Goal: Task Accomplishment & Management: Use online tool/utility

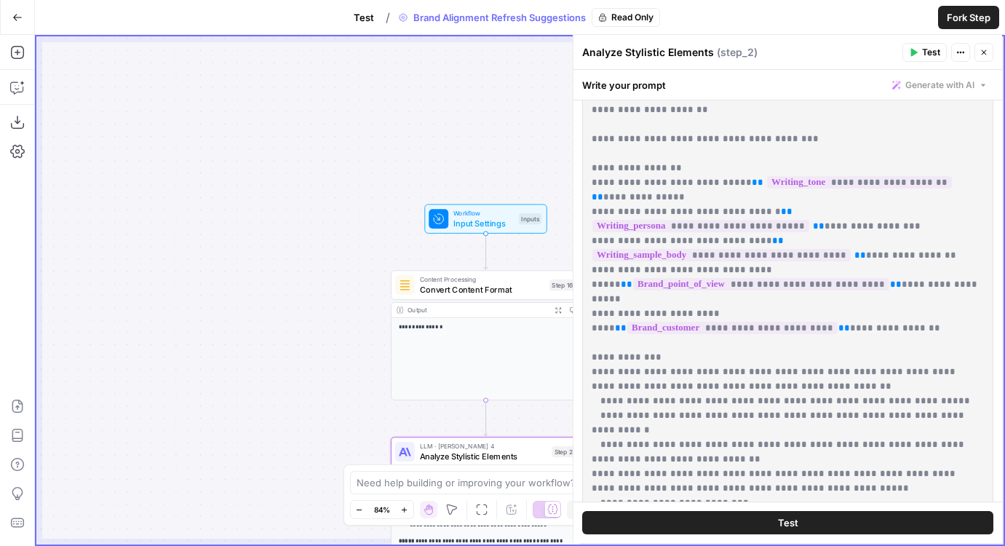
scroll to position [234, 0]
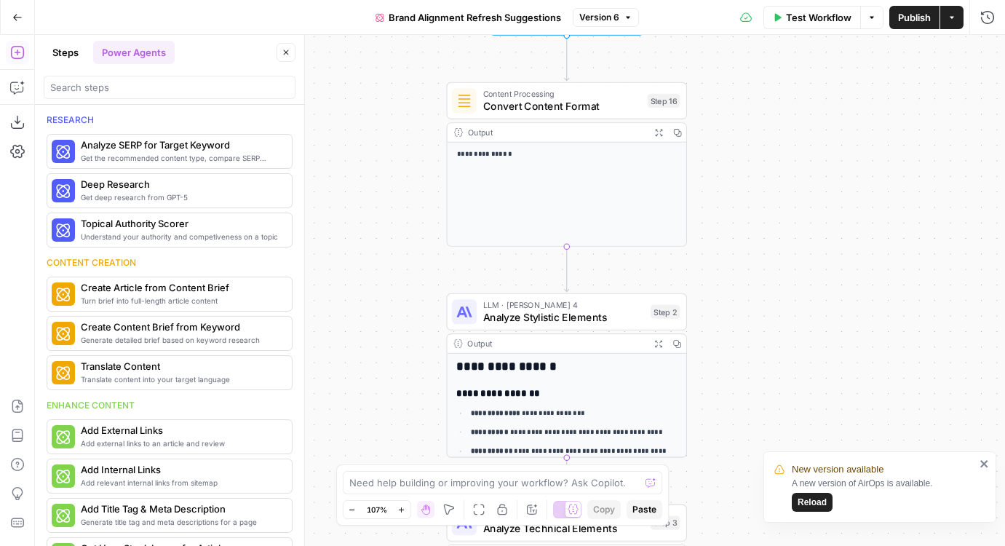
scroll to position [502, 0]
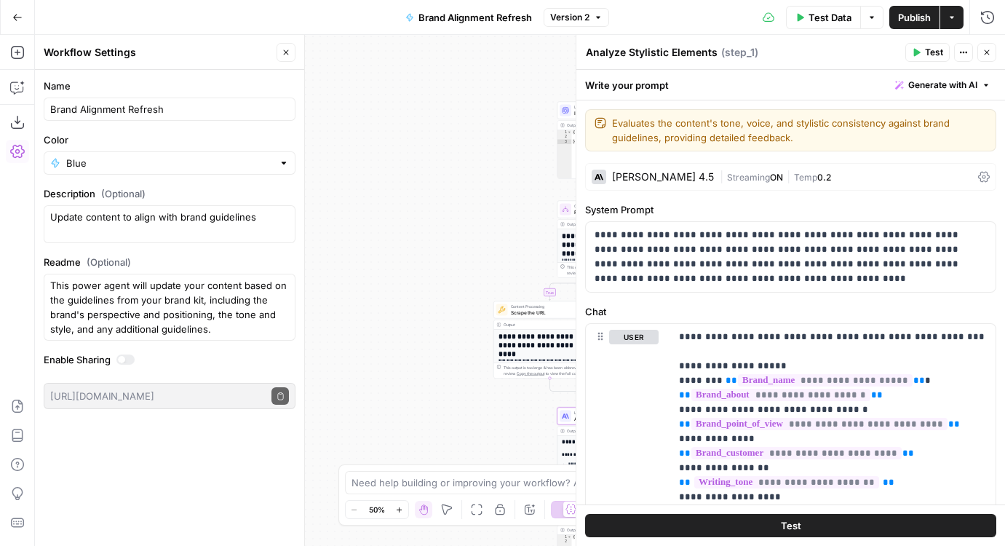
scroll to position [30, 0]
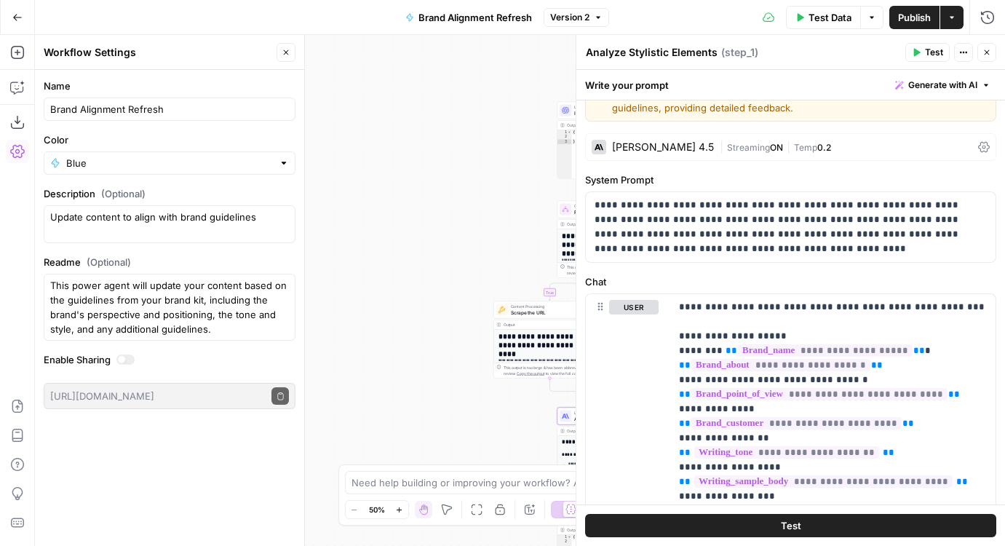
drag, startPoint x: 398, startPoint y: 215, endPoint x: 238, endPoint y: 114, distance: 188.9
click at [238, 114] on body "**********" at bounding box center [502, 273] width 1005 height 546
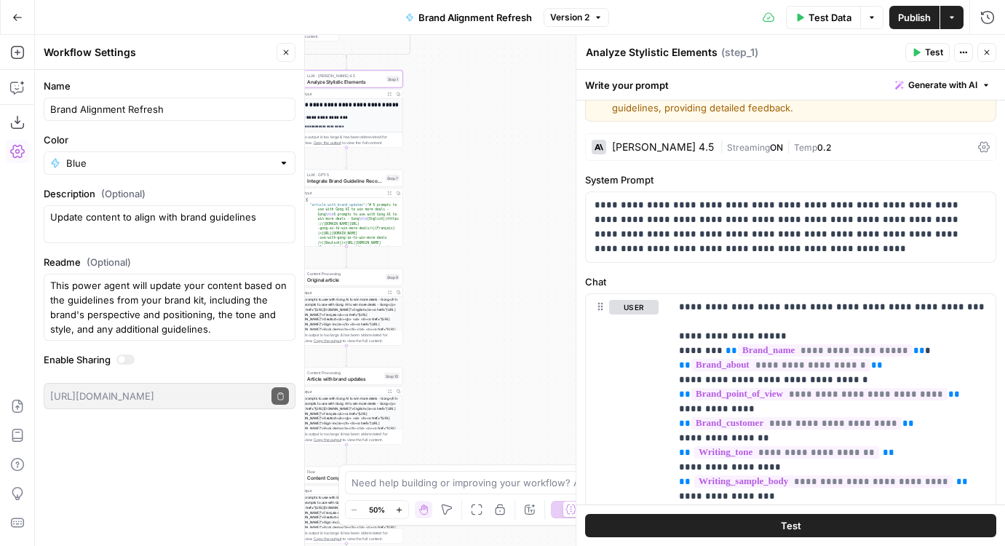
drag, startPoint x: 494, startPoint y: 307, endPoint x: 430, endPoint y: 134, distance: 184.8
click at [430, 134] on div "**********" at bounding box center [520, 290] width 971 height 511
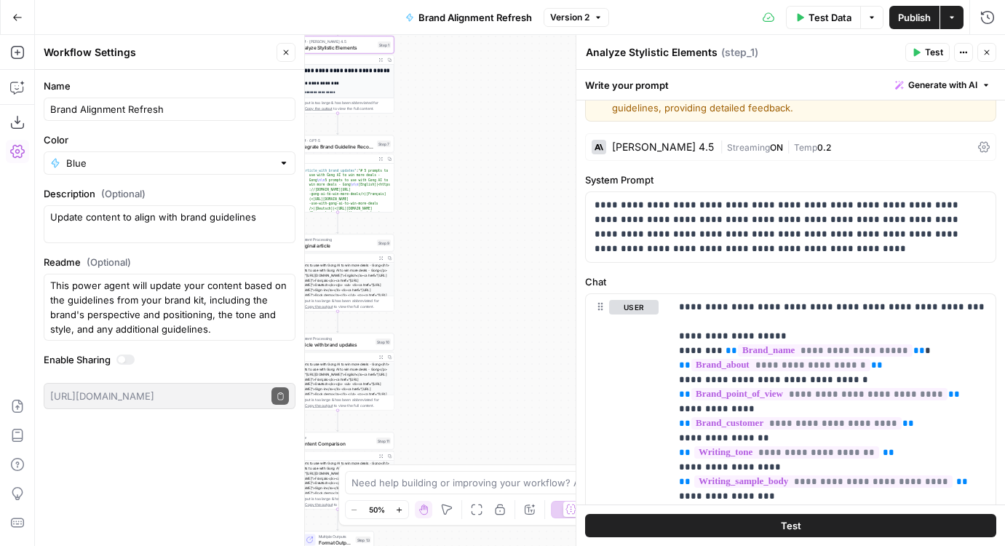
click at [989, 50] on icon "button" at bounding box center [987, 52] width 5 height 5
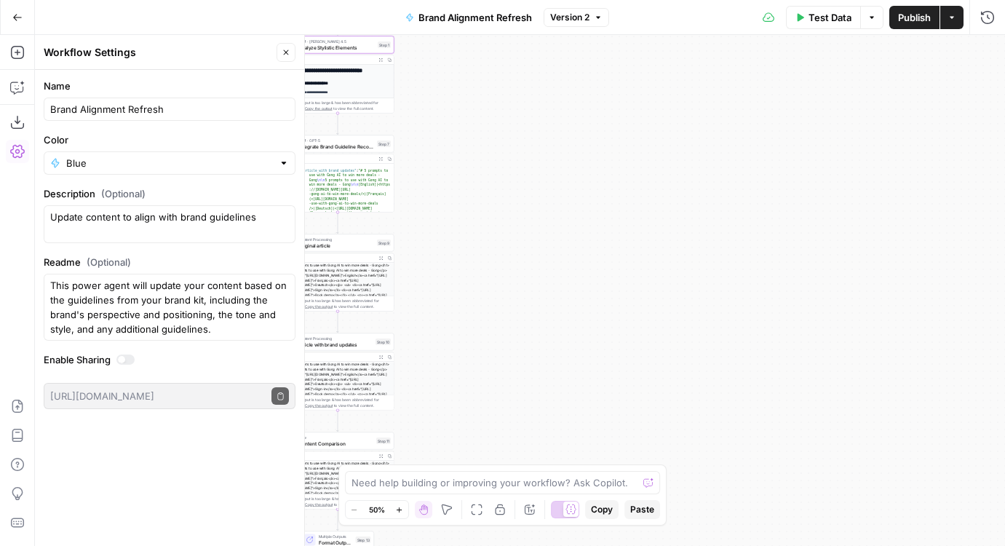
drag, startPoint x: 538, startPoint y: 301, endPoint x: 665, endPoint y: -30, distance: 354.9
click at [665, 0] on html "**********" at bounding box center [502, 273] width 1005 height 546
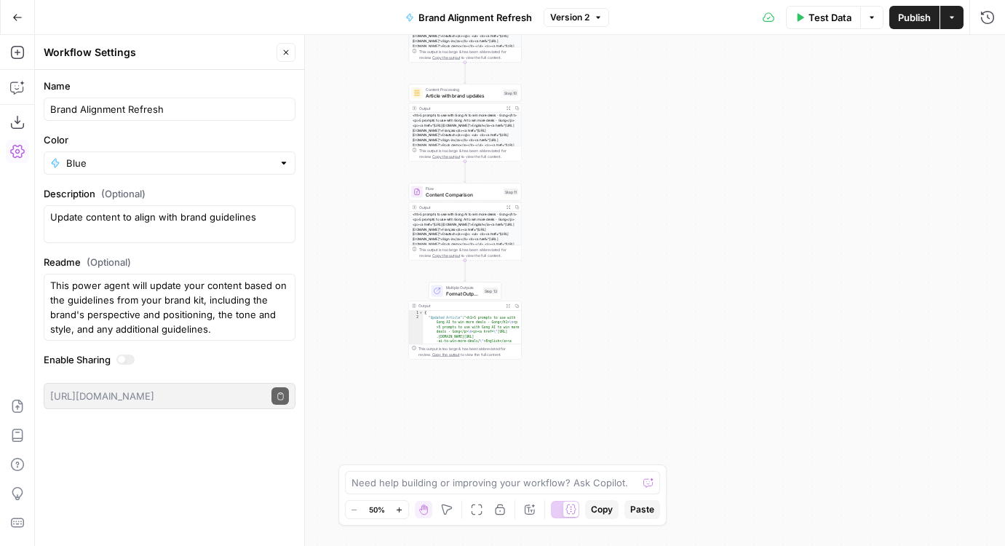
drag, startPoint x: 607, startPoint y: 97, endPoint x: 612, endPoint y: 387, distance: 290.5
click at [612, 386] on div "**********" at bounding box center [520, 290] width 971 height 511
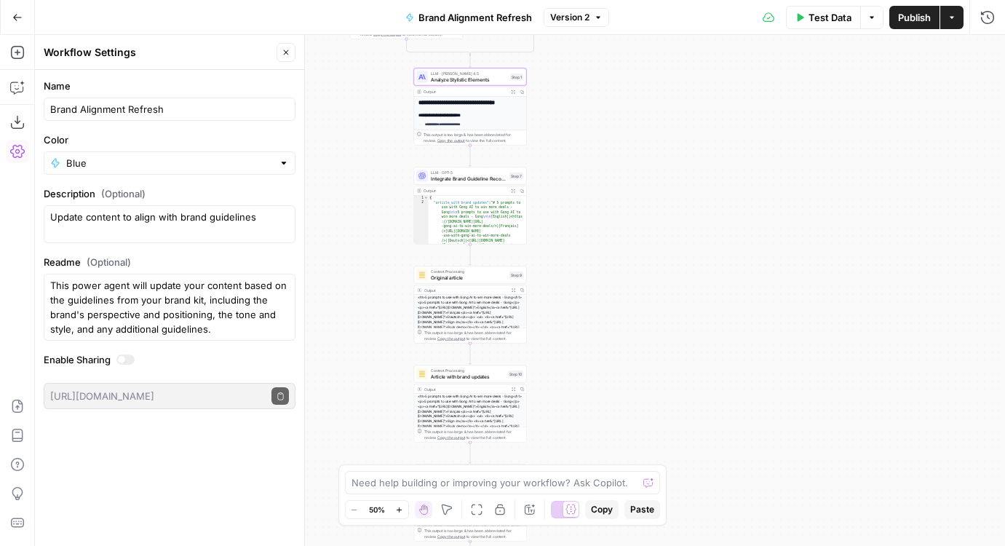
drag, startPoint x: 635, startPoint y: 209, endPoint x: 636, endPoint y: 502, distance: 292.7
click at [636, 502] on body "**********" at bounding box center [502, 273] width 1005 height 546
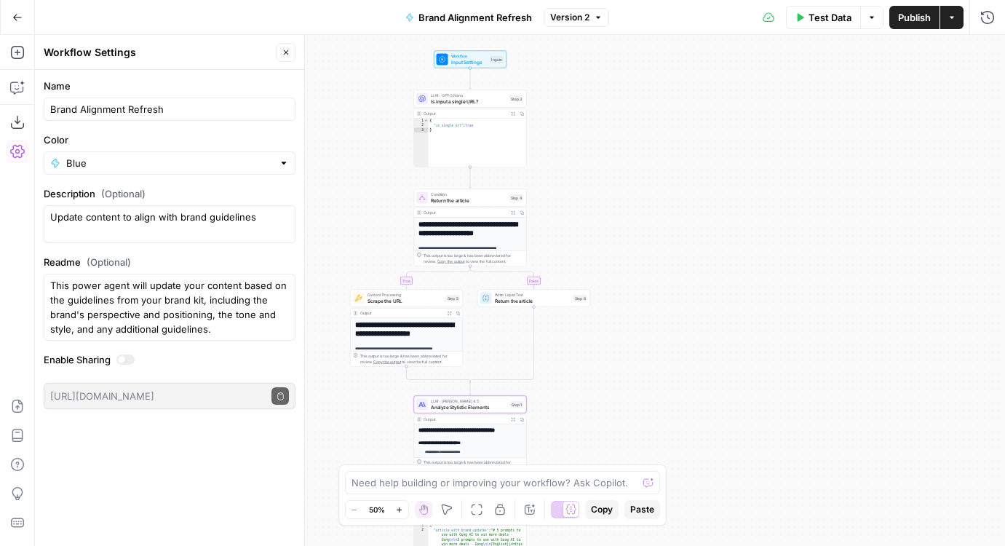
drag, startPoint x: 652, startPoint y: 369, endPoint x: 652, endPoint y: 457, distance: 88.1
click at [652, 457] on div "**********" at bounding box center [520, 290] width 971 height 511
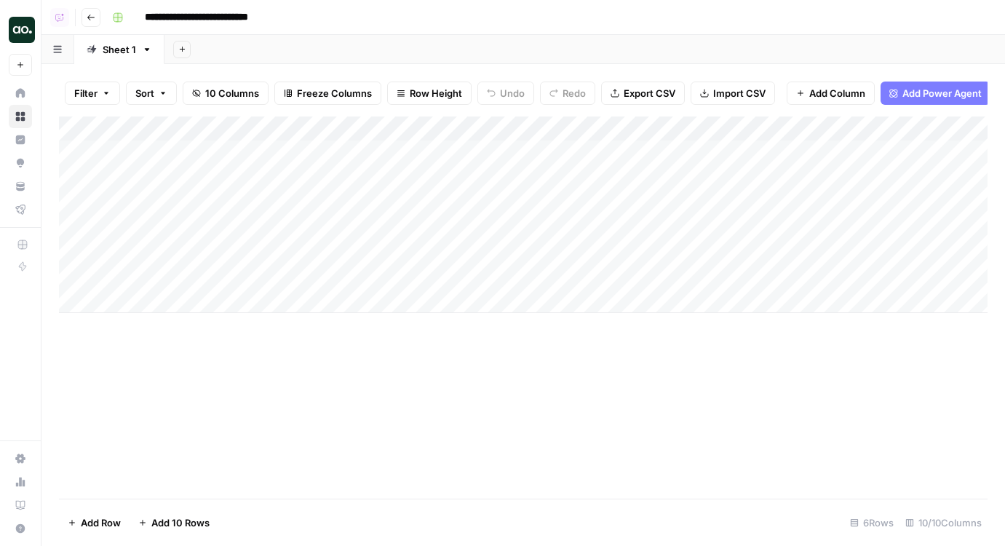
click at [92, 17] on icon "button" at bounding box center [90, 18] width 7 height 6
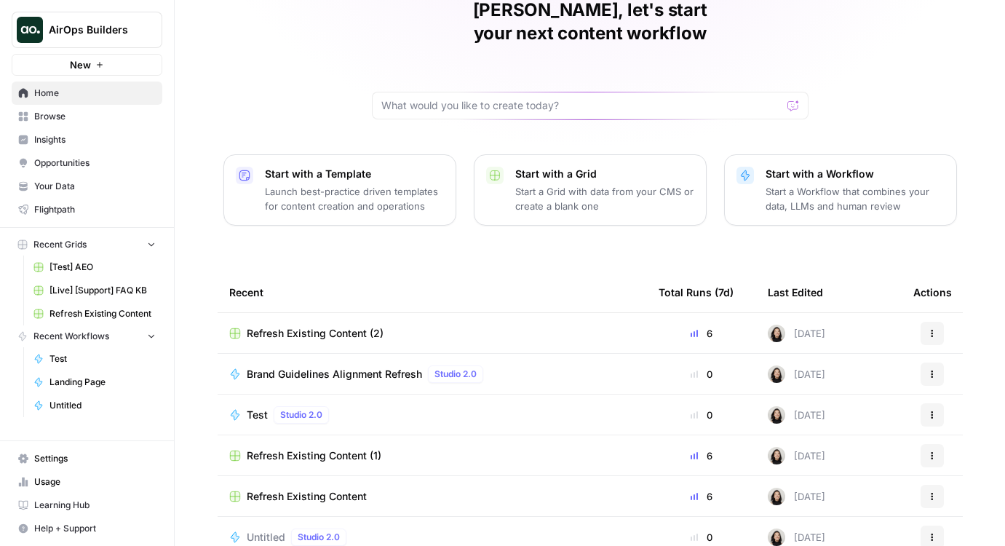
scroll to position [124, 0]
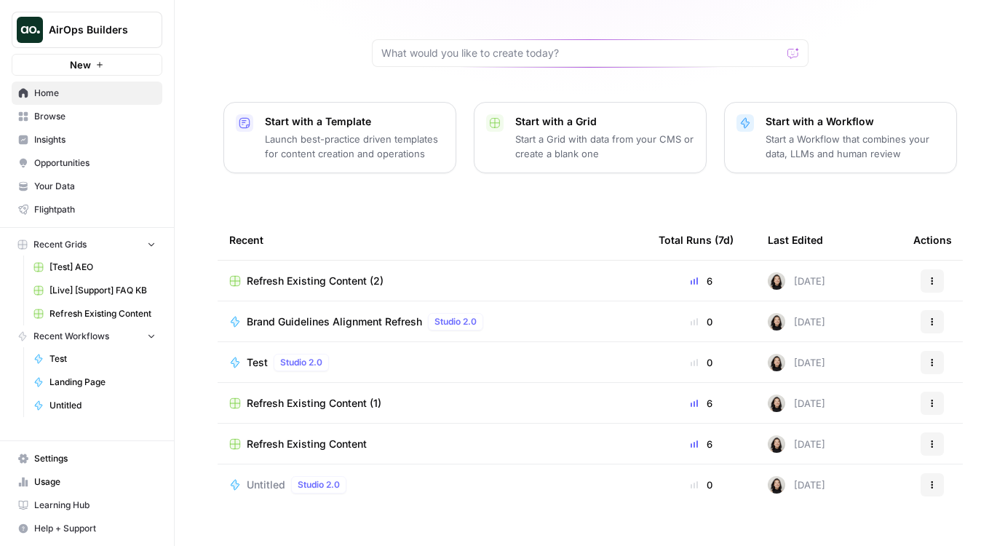
click at [294, 396] on span "Refresh Existing Content (1)" at bounding box center [314, 403] width 135 height 15
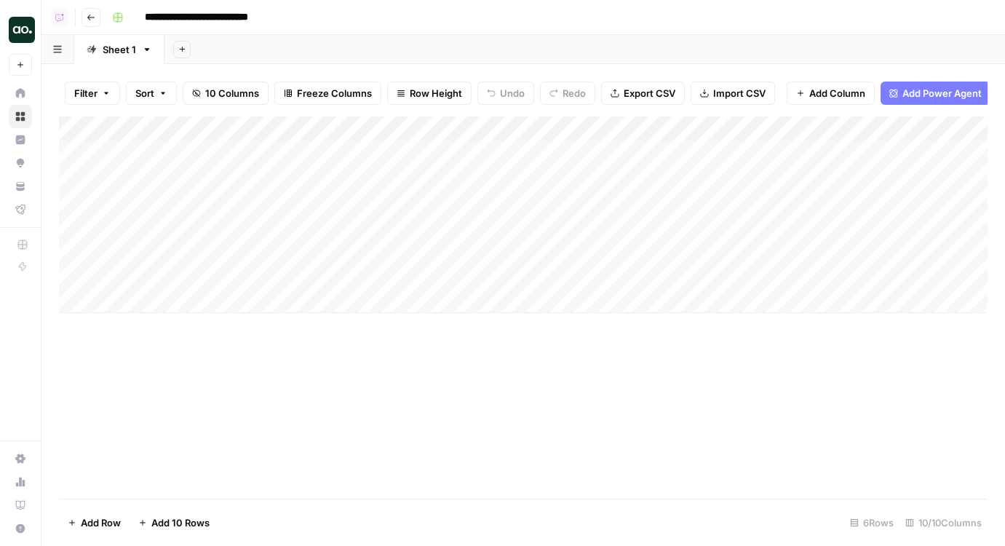
click at [91, 20] on icon "button" at bounding box center [91, 17] width 9 height 9
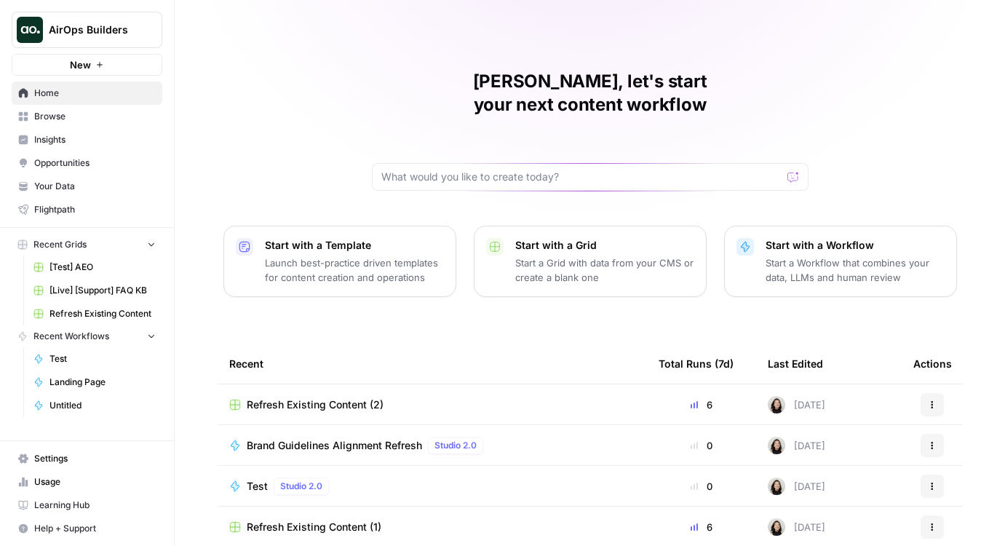
click at [74, 74] on button "New" at bounding box center [87, 65] width 151 height 22
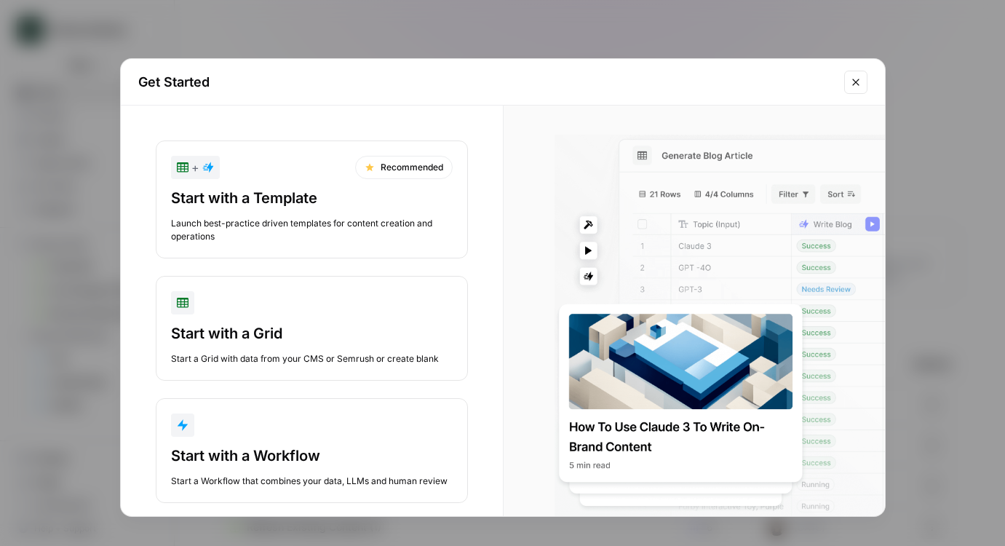
click at [15, 286] on div "Get Started + Recommended Start with a Template Launch best-practice driven tem…" at bounding box center [502, 273] width 1005 height 546
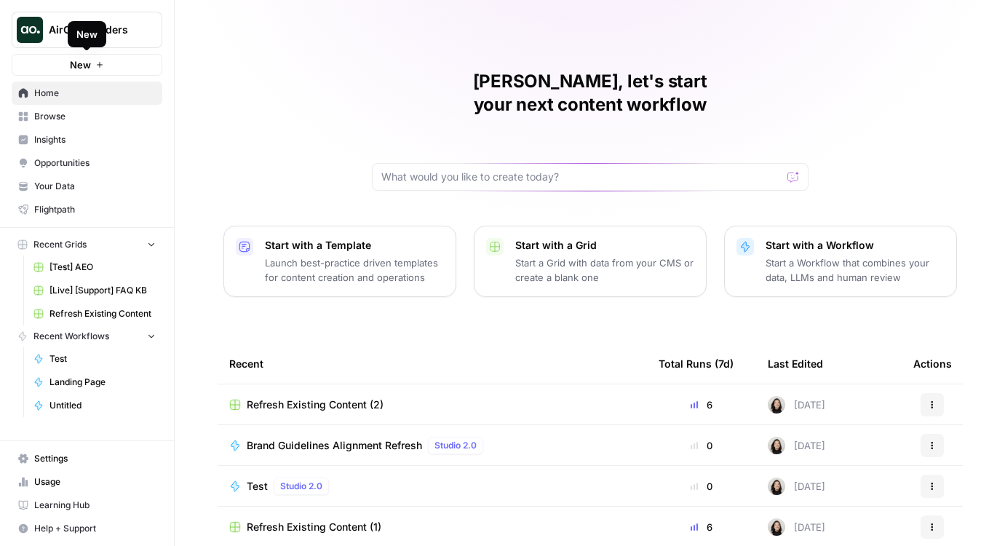
click at [81, 89] on span "Home" at bounding box center [95, 93] width 122 height 13
click at [87, 66] on span "New" at bounding box center [80, 65] width 21 height 15
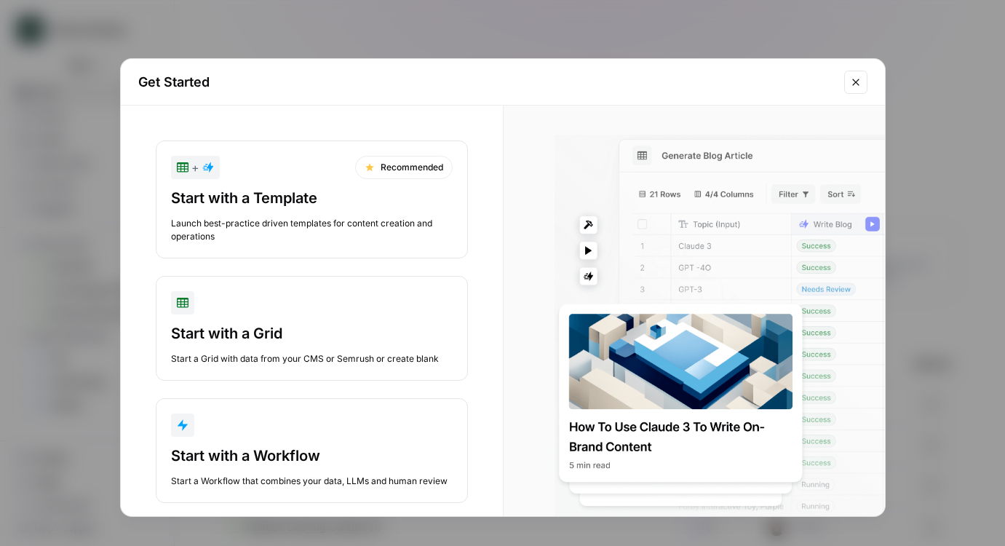
click at [58, 119] on div "Get Started + Recommended Start with a Template Launch best-practice driven tem…" at bounding box center [502, 273] width 1005 height 546
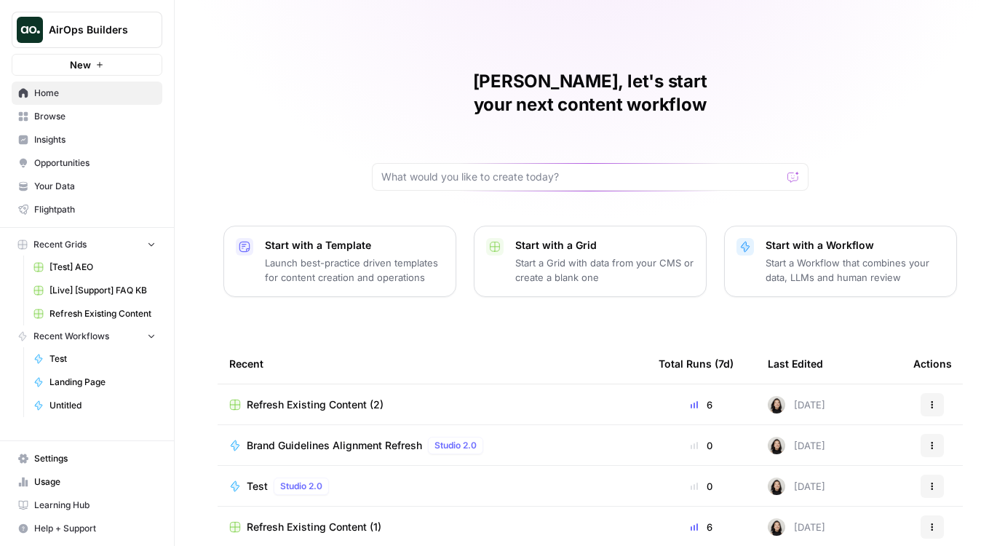
click at [119, 73] on button "New" at bounding box center [87, 65] width 151 height 22
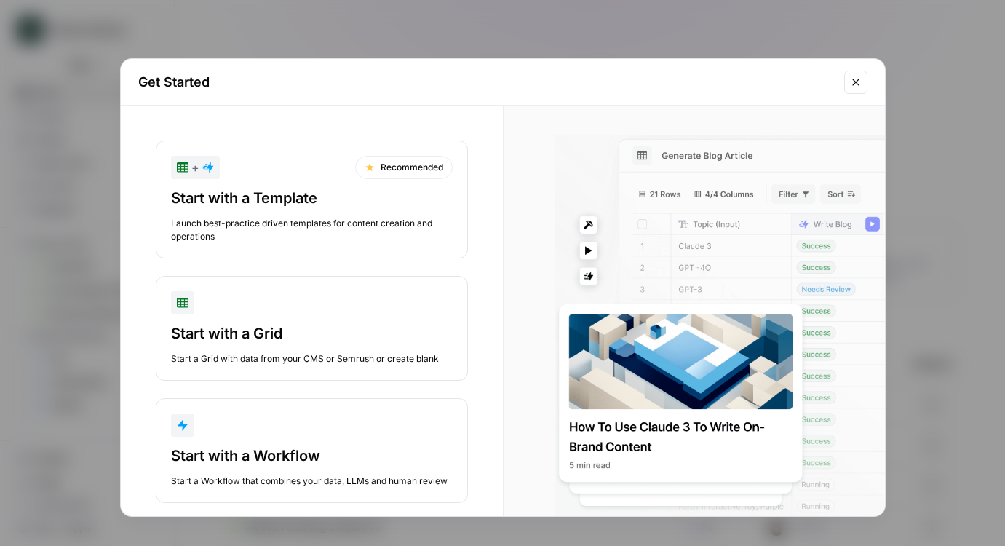
click at [51, 270] on div "Get Started + Recommended Start with a Template Launch best-practice driven tem…" at bounding box center [502, 273] width 1005 height 546
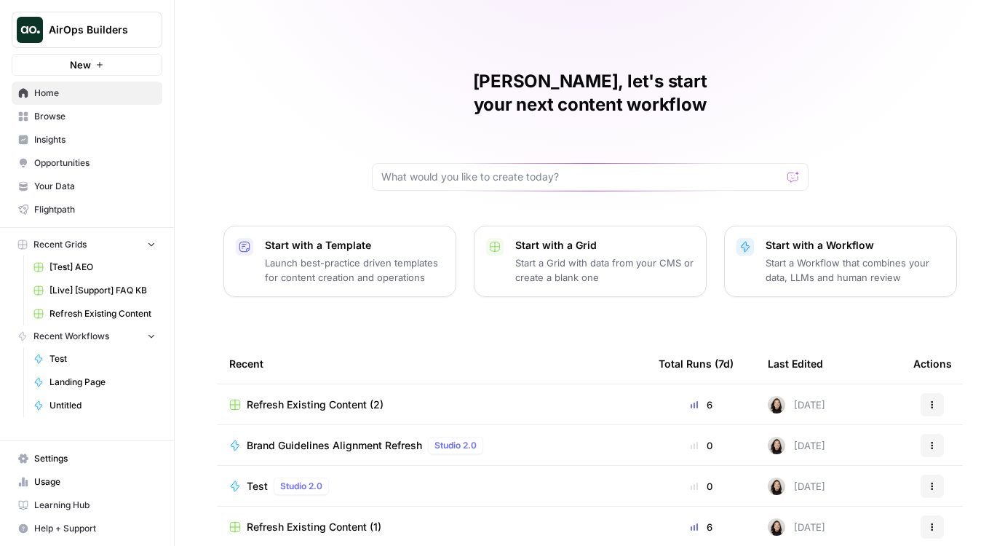
click at [85, 99] on span "Home" at bounding box center [95, 93] width 122 height 13
click at [310, 226] on button "Start with a Template Launch best-practice driven templates for content creatio…" at bounding box center [340, 261] width 233 height 71
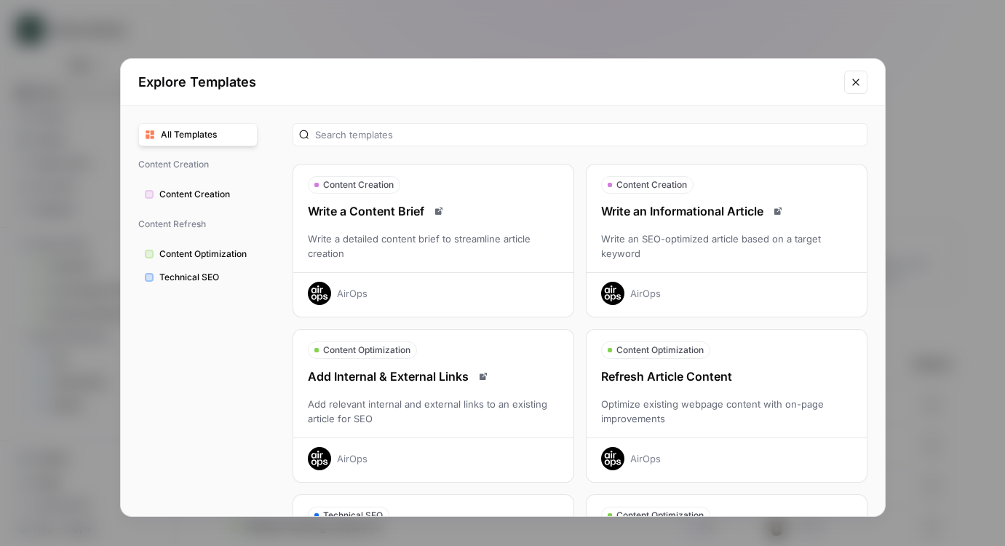
scroll to position [25, 0]
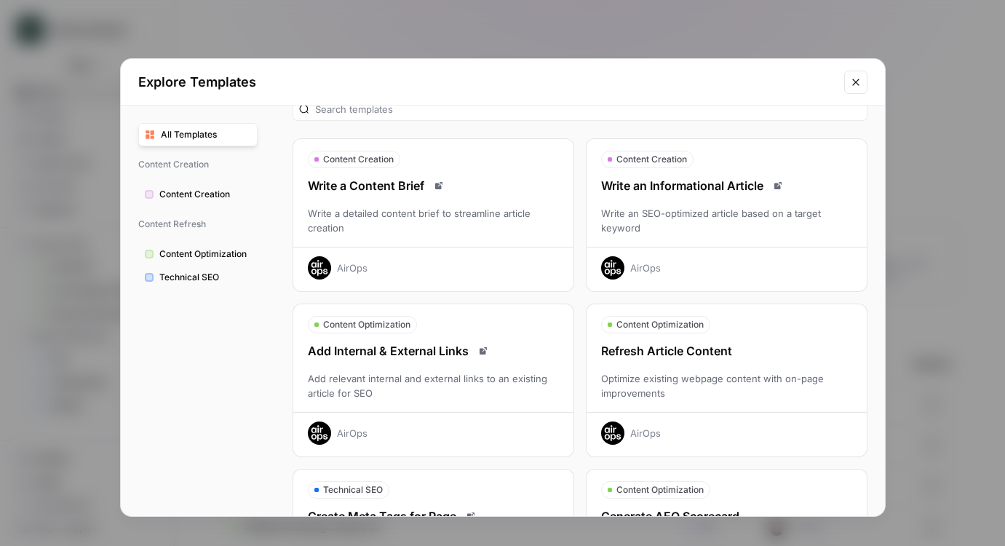
click at [698, 363] on div "Refresh Article Content Optimize existing webpage content with on-page improvem…" at bounding box center [727, 393] width 280 height 103
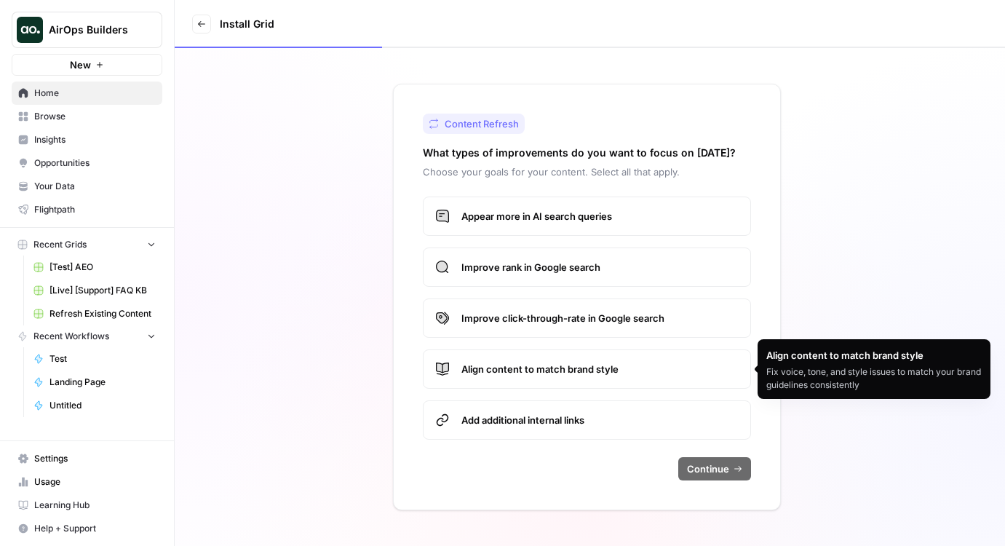
drag, startPoint x: 660, startPoint y: 373, endPoint x: 462, endPoint y: 371, distance: 198.0
click at [462, 371] on span "Align content to match brand style" at bounding box center [600, 369] width 277 height 15
copy span "Align content to match brand style"
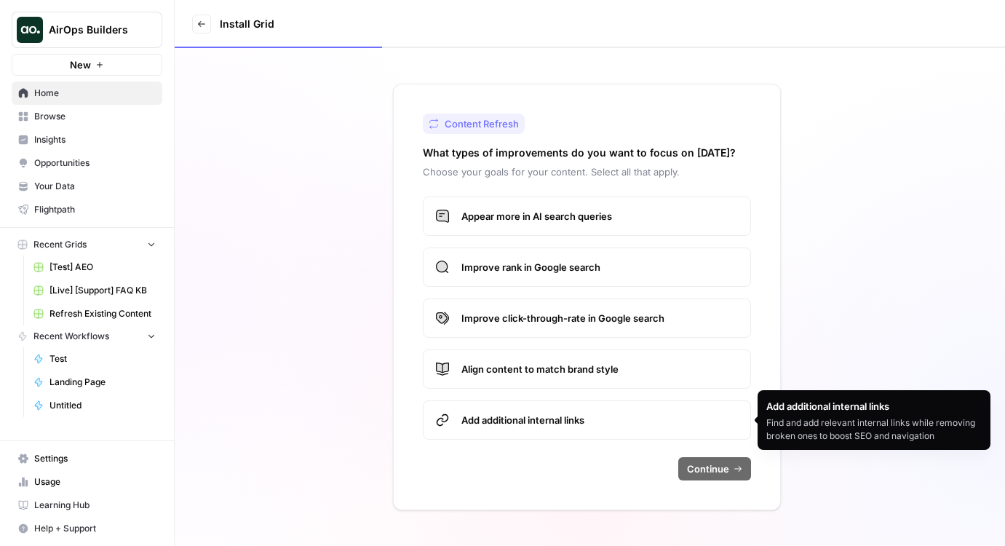
click at [598, 422] on span "Add additional internal links" at bounding box center [600, 420] width 277 height 15
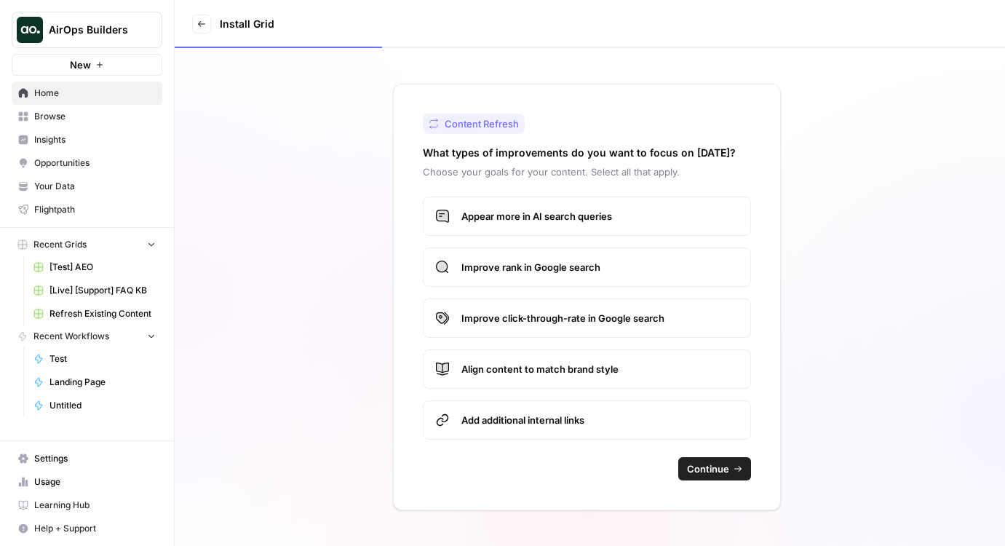
click at [703, 464] on span "Continue" at bounding box center [708, 469] width 42 height 15
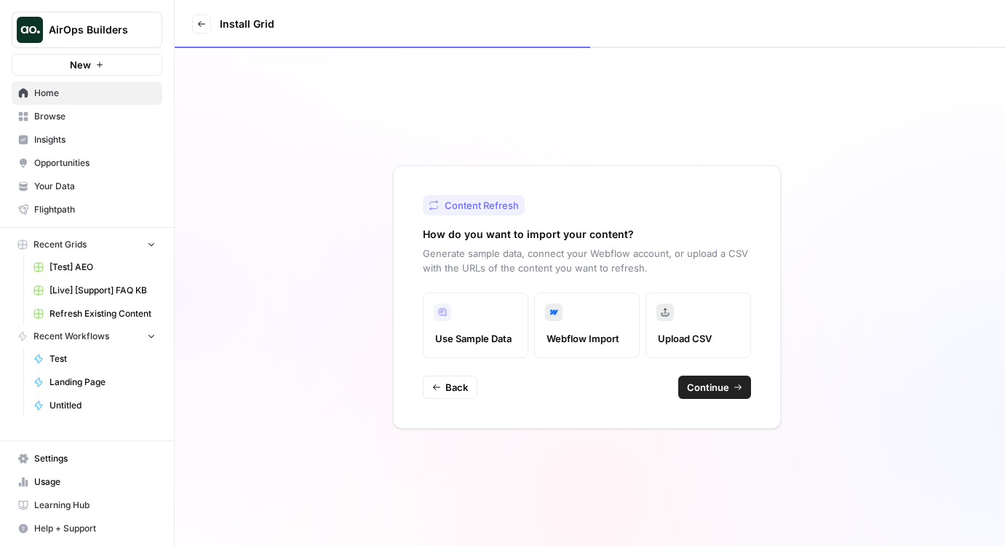
click at [718, 391] on span "Continue" at bounding box center [708, 387] width 42 height 15
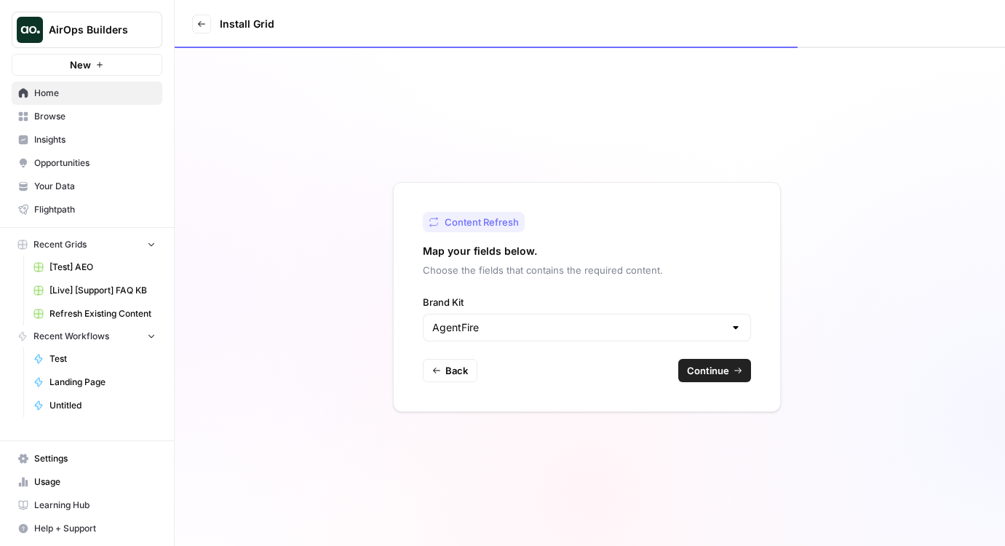
click at [728, 377] on span "Continue" at bounding box center [708, 370] width 42 height 15
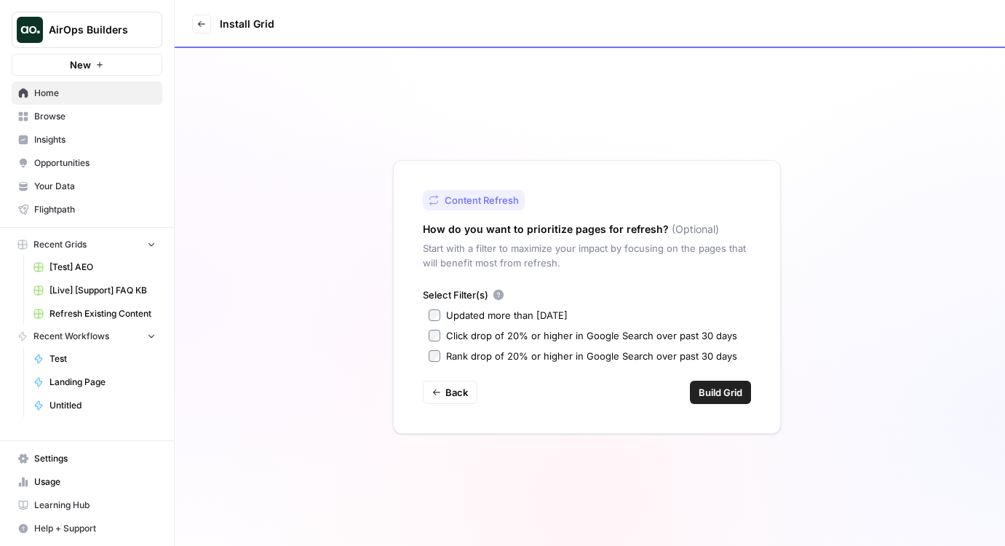
click at [726, 395] on span "Build Grid" at bounding box center [721, 392] width 44 height 15
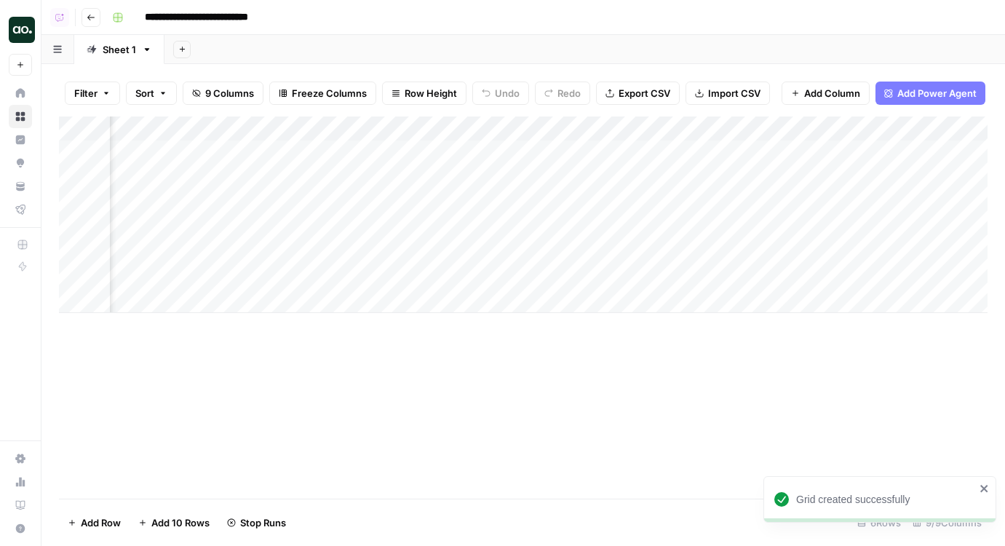
scroll to position [0, 324]
click at [722, 127] on div "Add Column" at bounding box center [523, 214] width 929 height 197
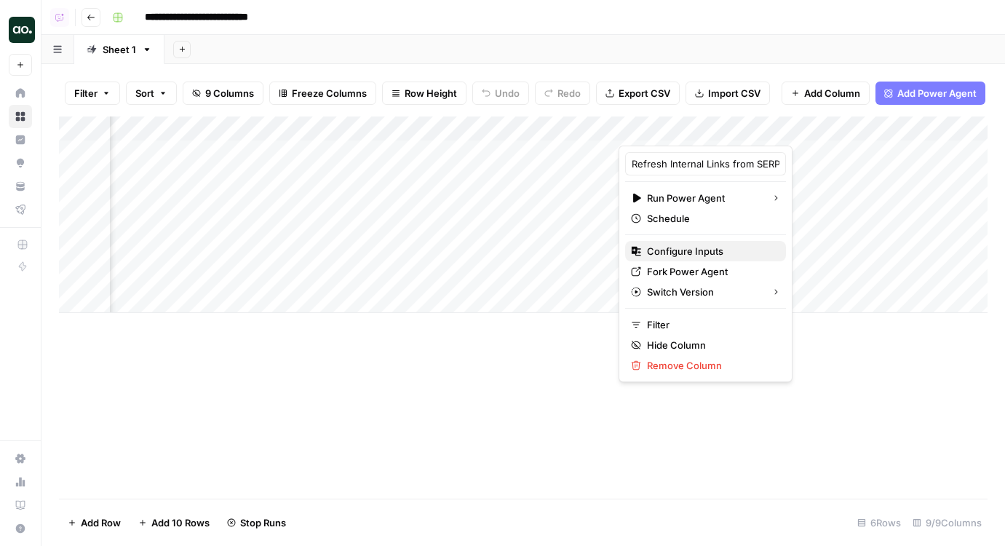
click at [680, 254] on span "Configure Inputs" at bounding box center [710, 251] width 127 height 15
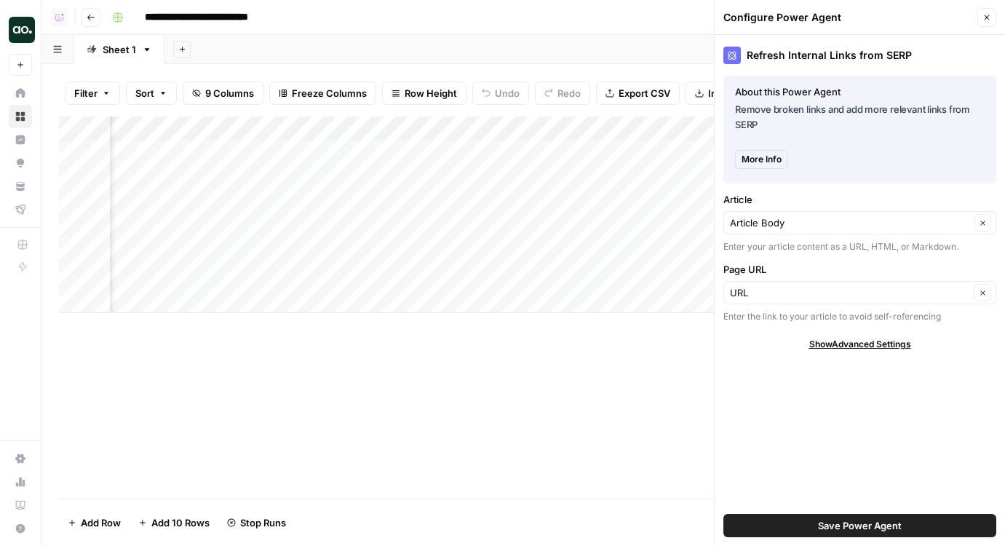
click at [987, 21] on icon "button" at bounding box center [987, 17] width 9 height 9
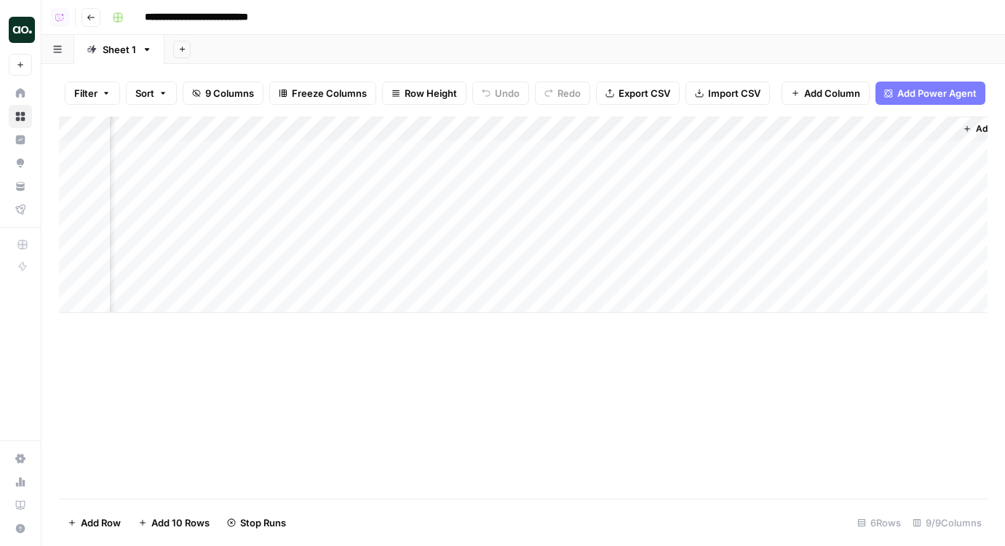
scroll to position [0, 515]
click at [524, 128] on div "Add Column" at bounding box center [523, 214] width 929 height 197
